Goal: Task Accomplishment & Management: Manage account settings

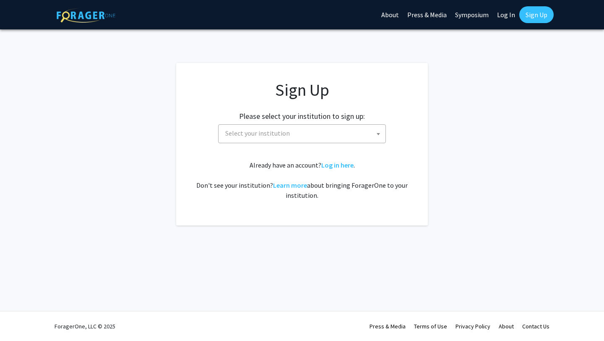
click at [311, 128] on span "Select your institution" at bounding box center [304, 133] width 164 height 17
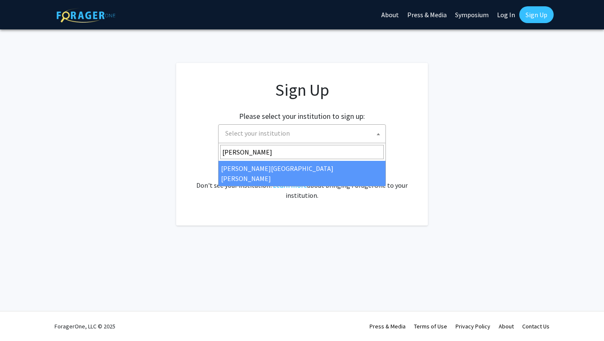
type input "john"
select select "1"
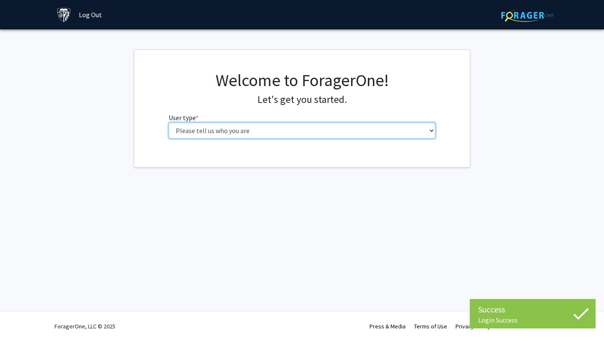
click at [295, 128] on select "Please tell us who you are Undergraduate Student Master's Student Doctoral Cand…" at bounding box center [302, 130] width 267 height 16
select select "2: masters"
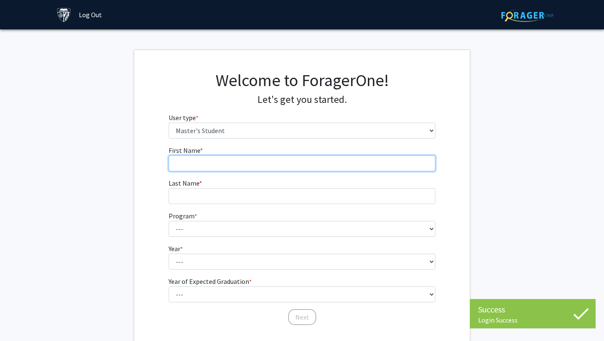
click at [400, 168] on input "First Name * required" at bounding box center [302, 163] width 267 height 16
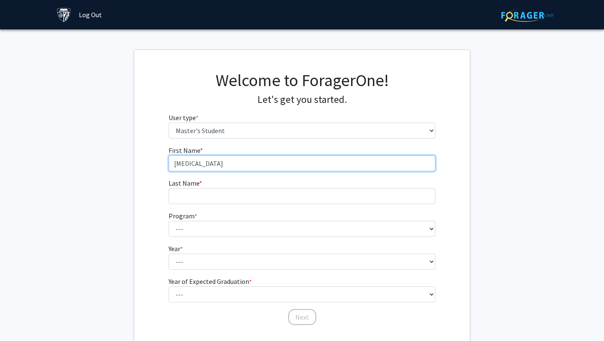
type input "Nikita"
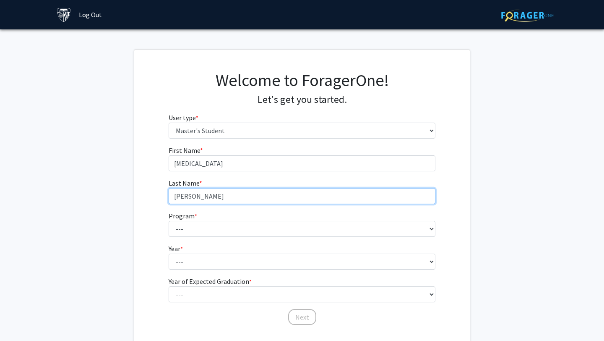
type input "Uberoi"
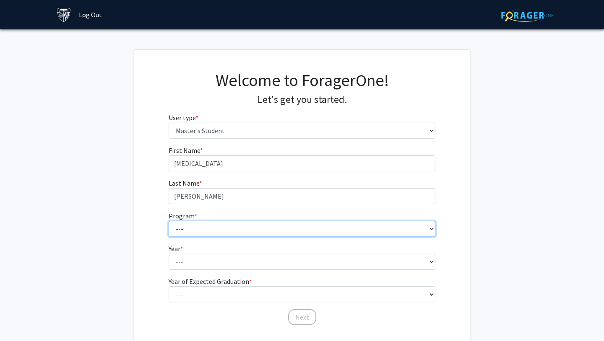
click at [356, 233] on select "--- Anatomy Education Applied and Computational Mathematics Applied Biomedical …" at bounding box center [302, 229] width 267 height 16
select select "58: 47"
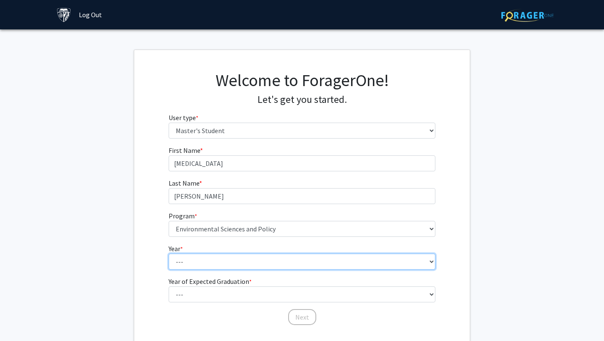
click at [378, 265] on select "--- First Year Second Year" at bounding box center [302, 261] width 267 height 16
select select "1: first_year"
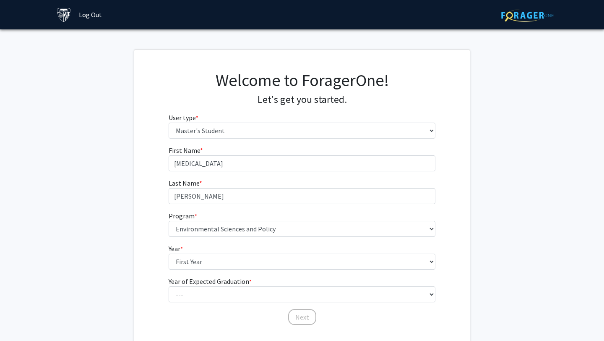
click at [501, 248] on fg-get-started "Welcome to ForagerOne! Let's get you started. User type * required Please tell …" at bounding box center [302, 198] width 604 height 298
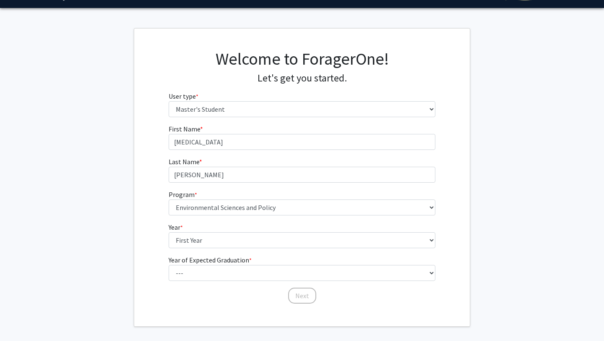
scroll to position [56, 0]
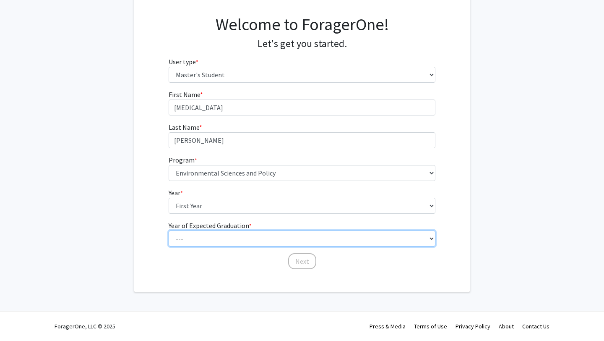
click at [422, 239] on select "--- 2025 2026 2027 2028 2029 2030 2031 2032 2033 2034" at bounding box center [302, 238] width 267 height 16
select select "3: 2027"
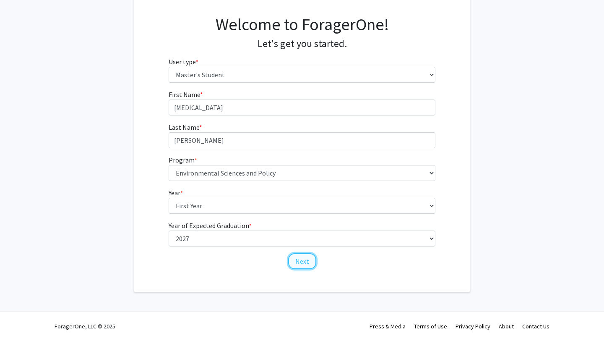
click at [306, 262] on button "Next" at bounding box center [302, 261] width 28 height 16
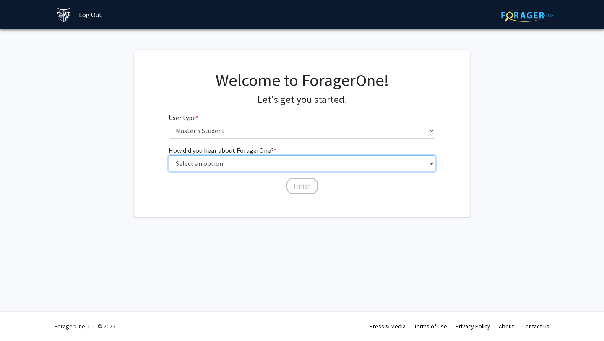
click at [302, 166] on select "Select an option Peer/student recommendation Faculty/staff recommendation Unive…" at bounding box center [302, 163] width 267 height 16
select select "3: university_website"
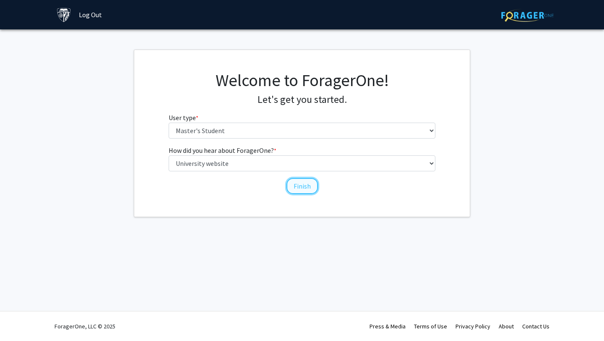
click at [296, 184] on button "Finish" at bounding box center [301, 186] width 31 height 16
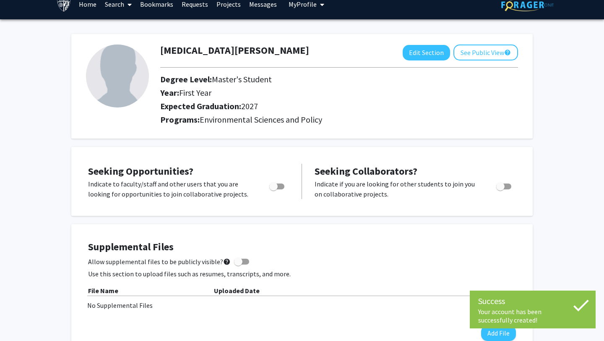
scroll to position [13, 0]
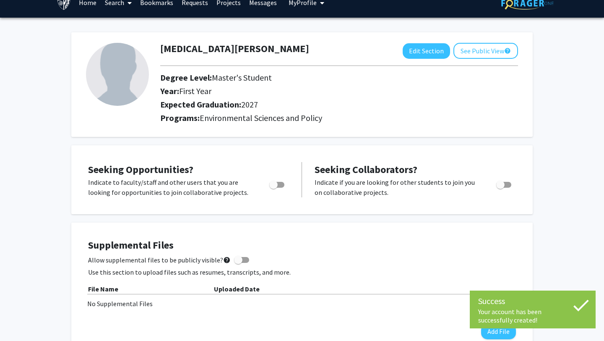
click at [280, 184] on span "Toggle" at bounding box center [276, 185] width 15 height 6
click at [273, 187] on input "Are you actively seeking opportunities?" at bounding box center [273, 187] width 0 height 0
checkbox input "true"
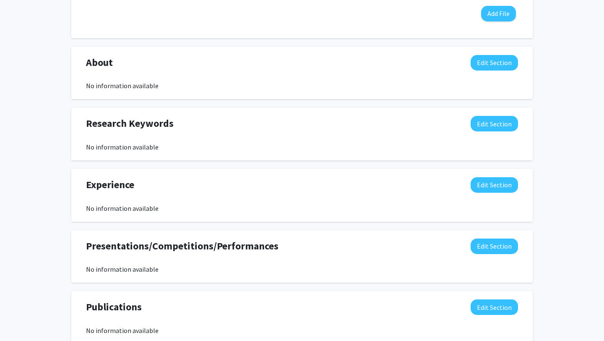
scroll to position [331, 0]
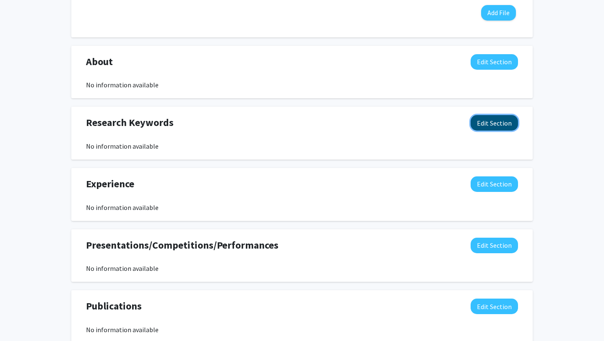
click at [482, 124] on button "Edit Section" at bounding box center [494, 123] width 47 height 16
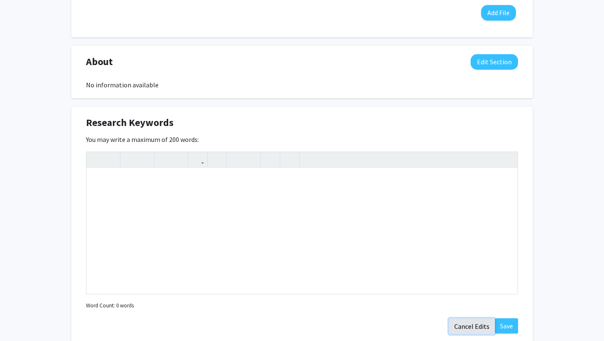
click at [478, 326] on button "Cancel Edits" at bounding box center [472, 326] width 46 height 16
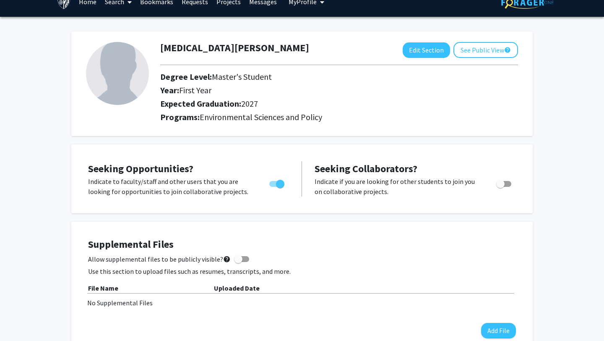
scroll to position [0, 0]
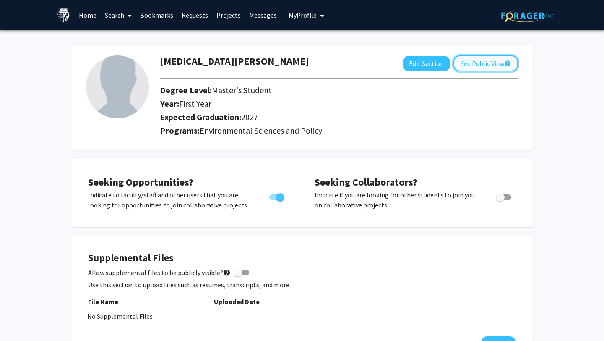
click at [492, 67] on button "See Public View help" at bounding box center [485, 63] width 65 height 16
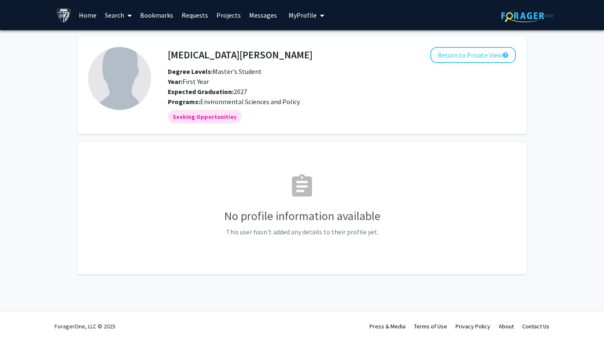
click at [299, 22] on button "My Profile" at bounding box center [306, 15] width 41 height 30
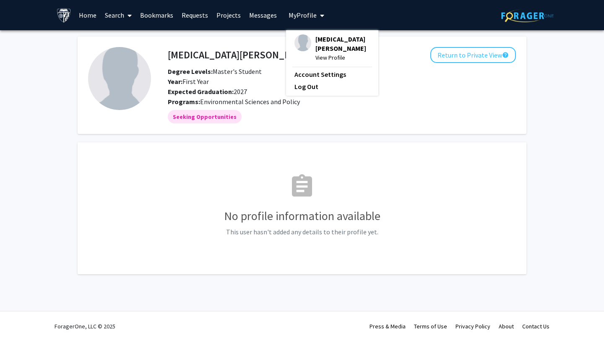
click at [197, 15] on link "Requests" at bounding box center [194, 14] width 35 height 29
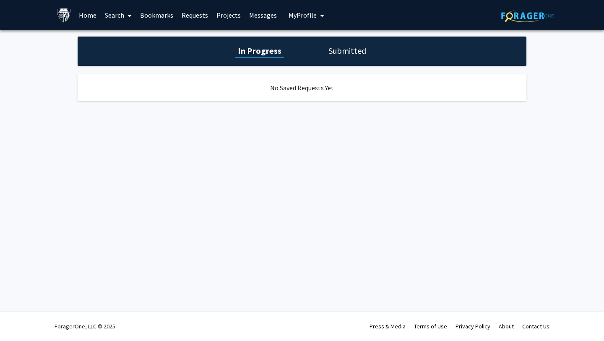
click at [344, 50] on h1 "Submitted" at bounding box center [347, 51] width 43 height 12
click at [267, 18] on link "Messages" at bounding box center [263, 14] width 36 height 29
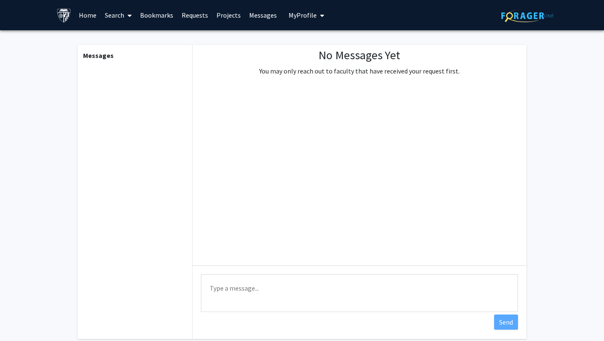
click at [156, 15] on link "Bookmarks" at bounding box center [157, 14] width 42 height 29
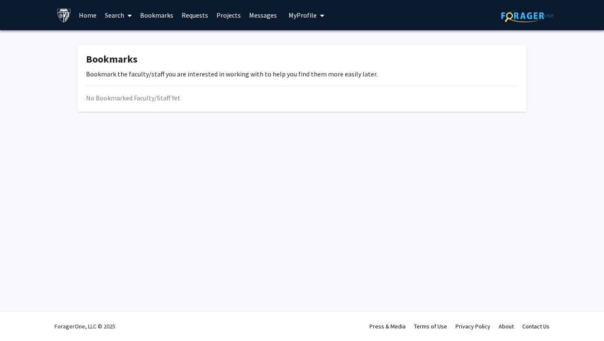
click at [301, 12] on span "My Profile" at bounding box center [303, 15] width 28 height 8
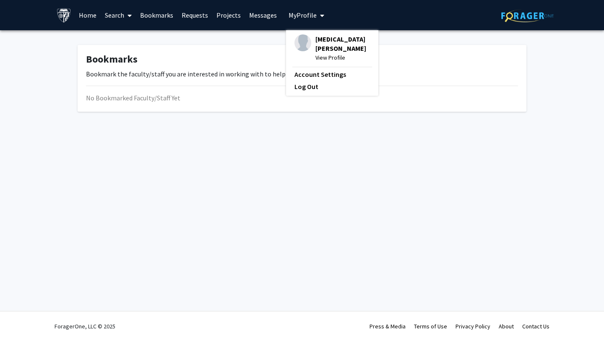
click at [307, 43] on div "Nikita Uberoi View Profile" at bounding box center [331, 48] width 75 height 28
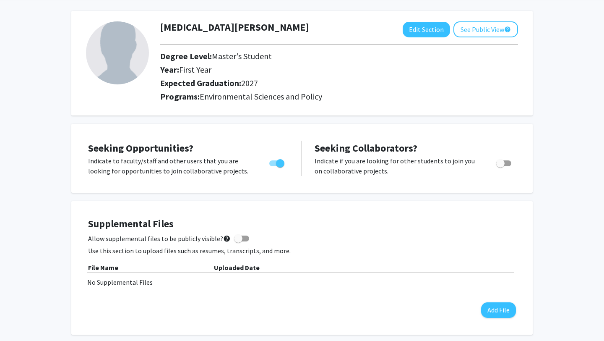
scroll to position [38, 0]
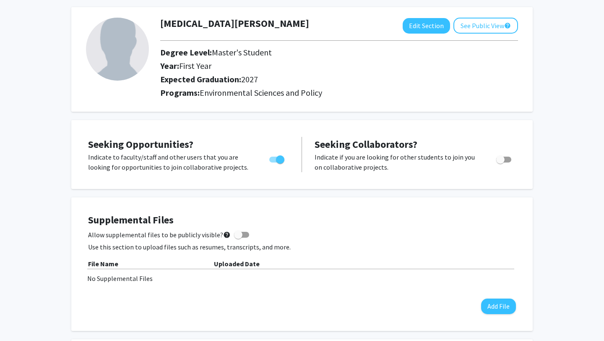
click at [505, 159] on span "Toggle" at bounding box center [503, 159] width 15 height 6
click at [500, 162] on input "Would you like to receive other student requests to work with you?" at bounding box center [500, 162] width 0 height 0
checkbox input "true"
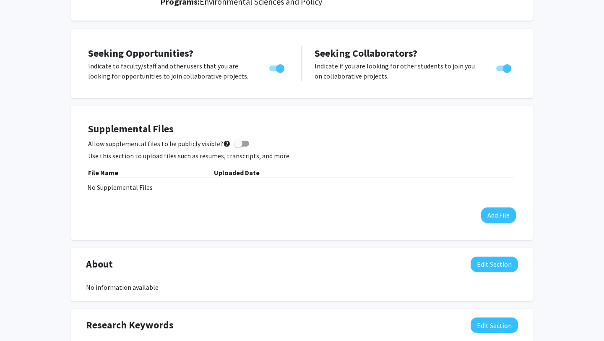
scroll to position [130, 0]
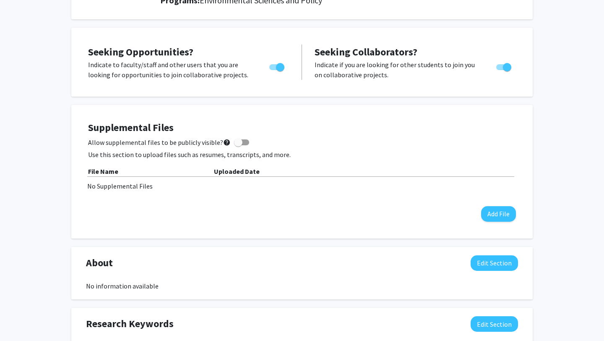
click at [573, 173] on div "Nikita Uberoi Edit Section See Public View help Degree Level: Master's Student …" at bounding box center [302, 265] width 604 height 731
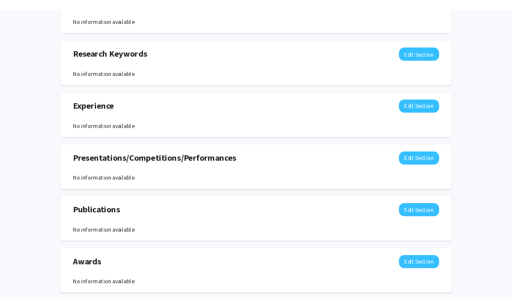
scroll to position [446, 0]
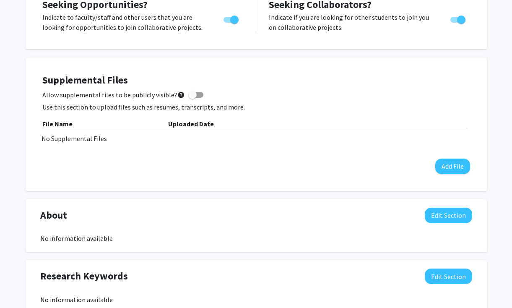
scroll to position [47, 0]
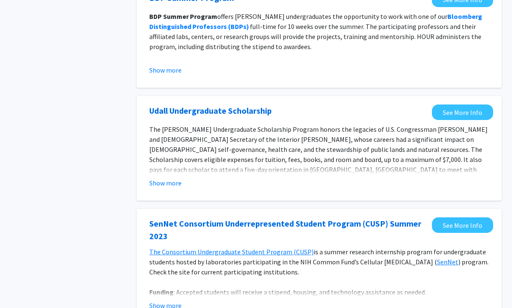
scroll to position [286, 0]
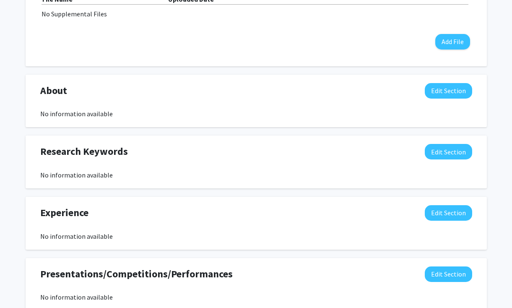
scroll to position [306, 0]
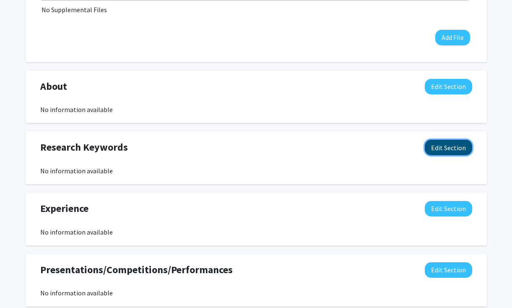
click at [444, 149] on button "Edit Section" at bounding box center [448, 148] width 47 height 16
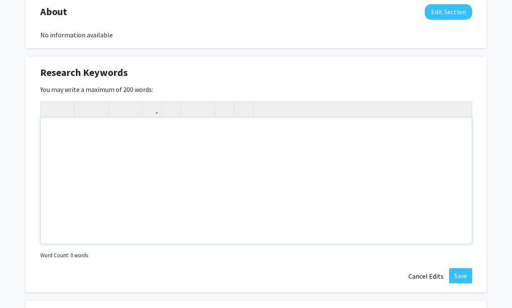
scroll to position [397, 0]
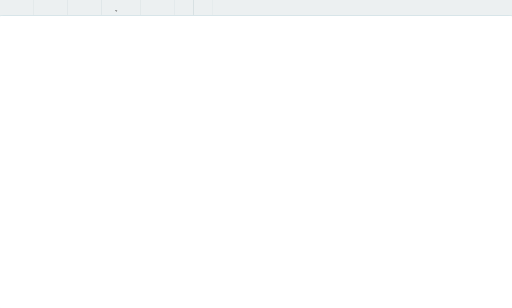
click at [463, 96] on div "Insert link Remove link" at bounding box center [256, 154] width 512 height 308
